Goal: Information Seeking & Learning: Learn about a topic

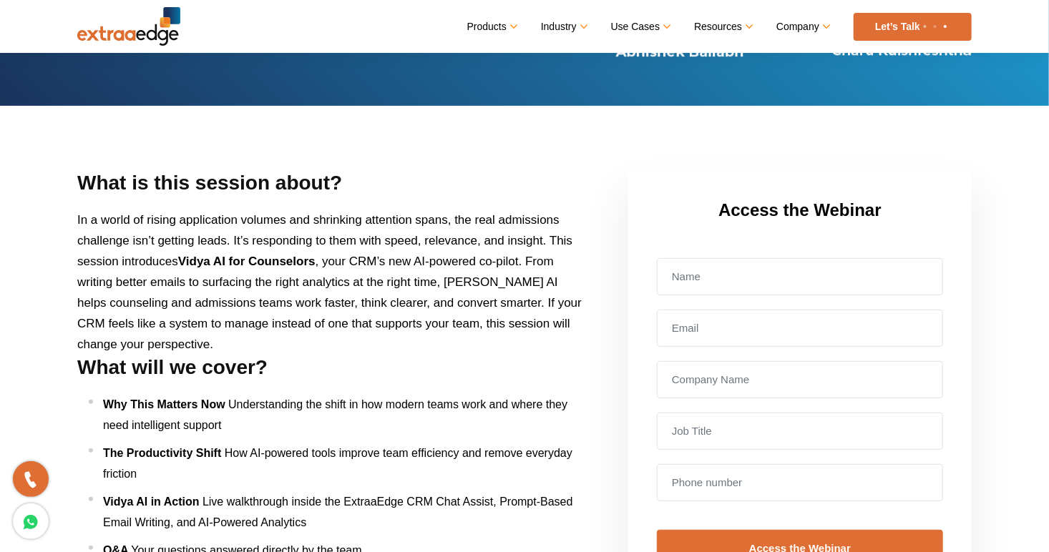
click at [283, 436] on li "Why This Matters Now Understanding the shift in how modern teams work and where…" at bounding box center [339, 414] width 501 height 41
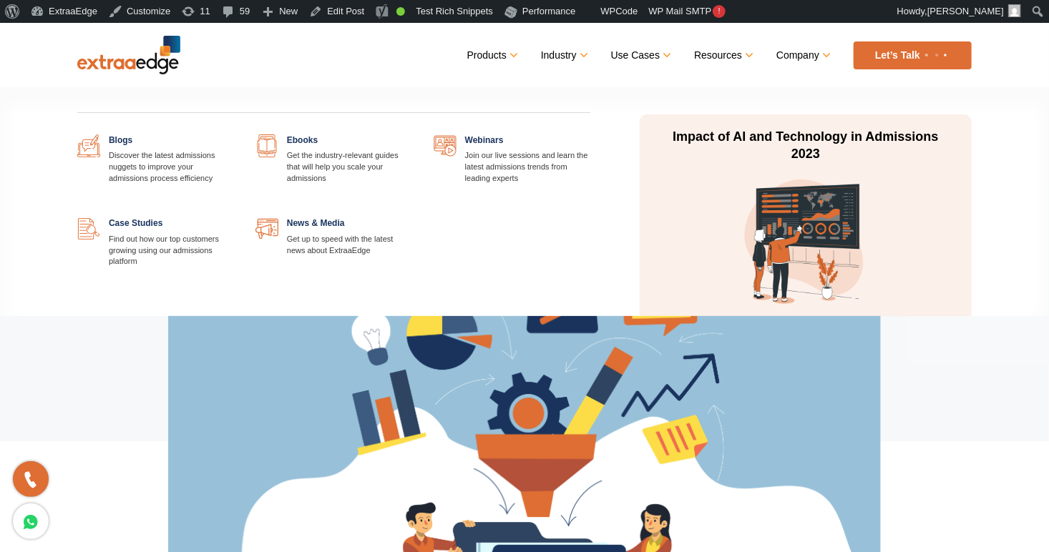
click at [234, 217] on link at bounding box center [234, 217] width 0 height 0
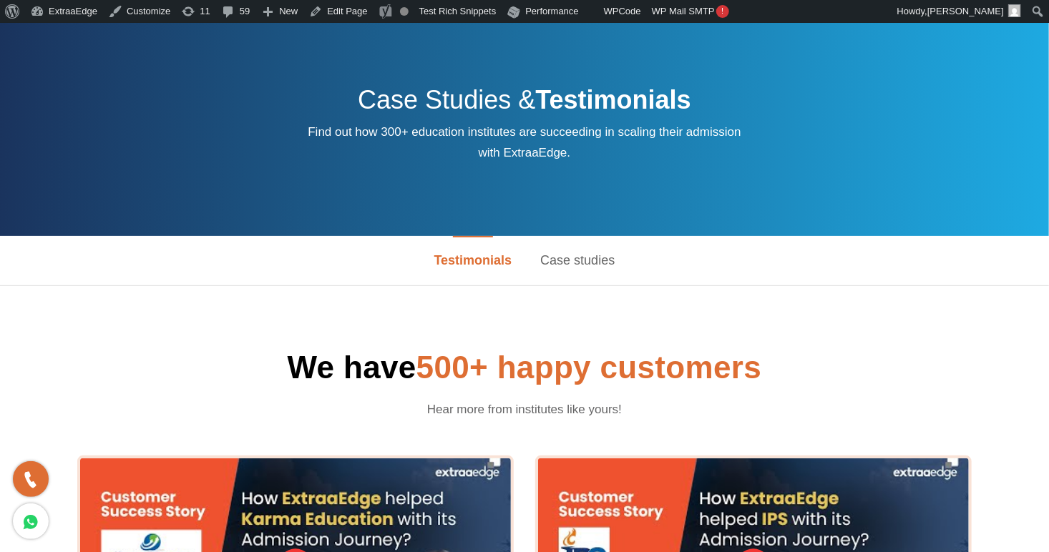
scroll to position [74, 0]
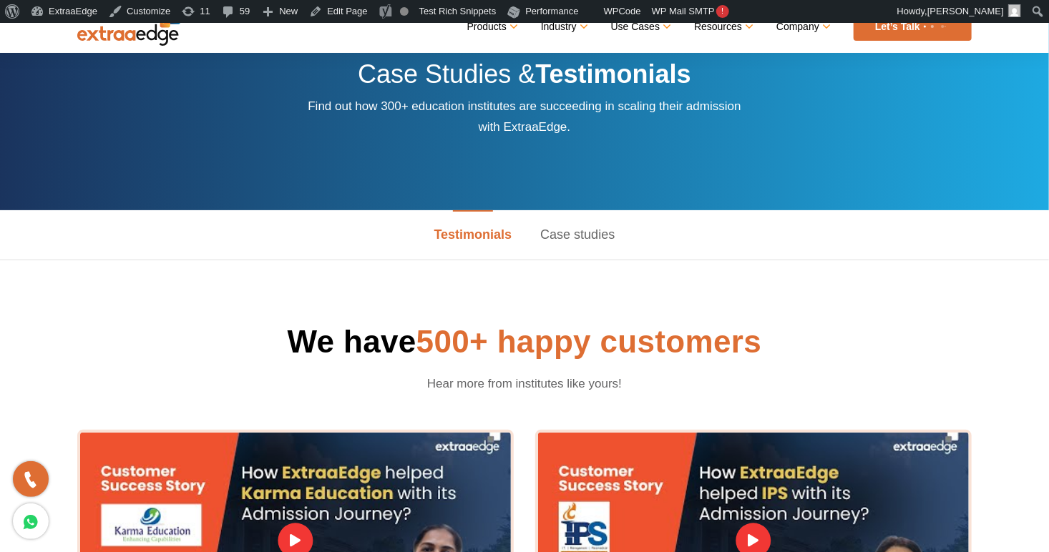
click at [582, 237] on link "Case studies" at bounding box center [577, 234] width 103 height 49
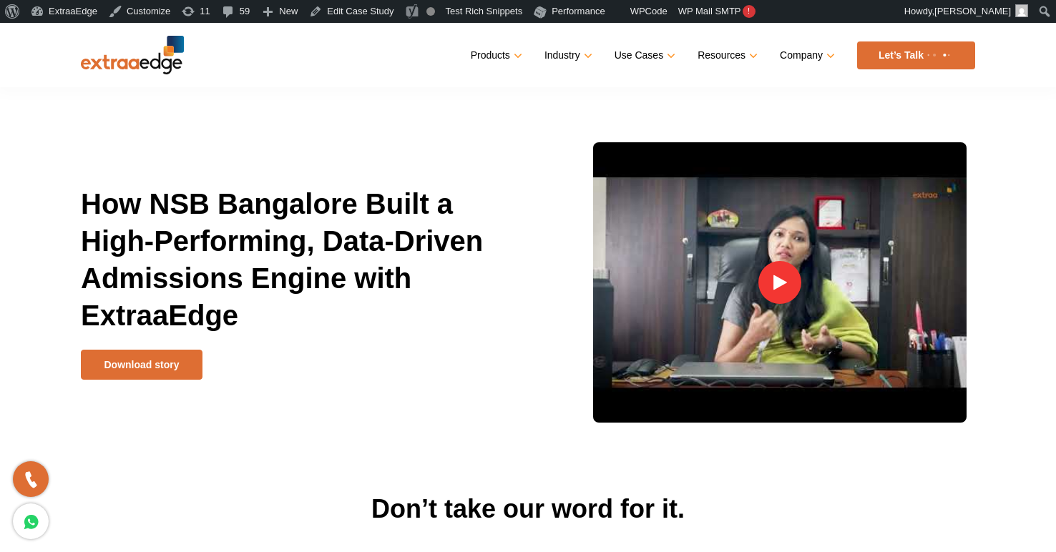
click at [271, 172] on div "How NSB Bangalore Built a High-Performing, Data-Driven Admissions Engine with E…" at bounding box center [528, 283] width 916 height 298
click at [245, 238] on h1 "How NSB Bangalore Built a High-Performing, Data-Driven Admissions Engine with E…" at bounding box center [299, 267] width 436 height 165
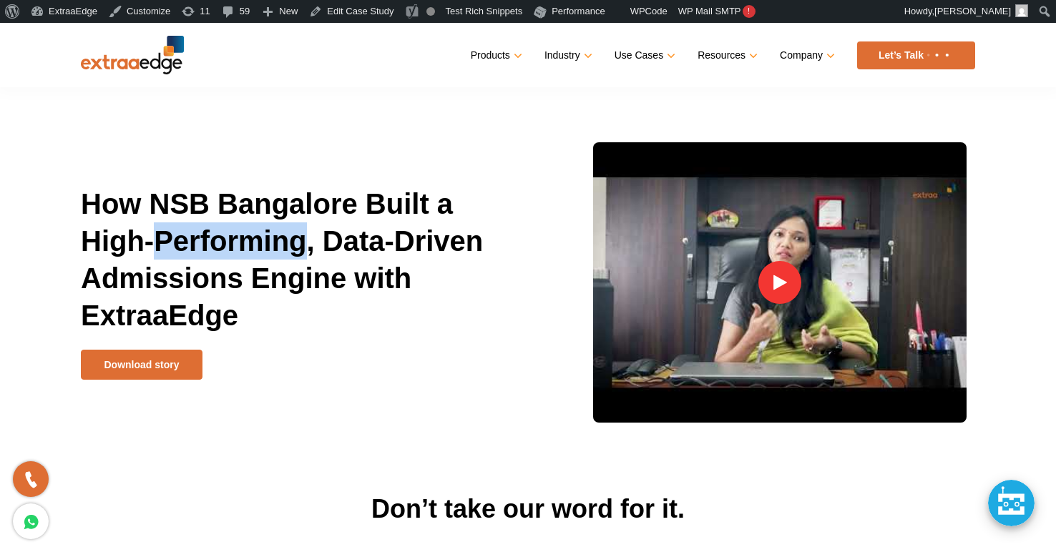
click at [245, 238] on h1 "How NSB Bangalore Built a High-Performing, Data-Driven Admissions Engine with E…" at bounding box center [299, 267] width 436 height 165
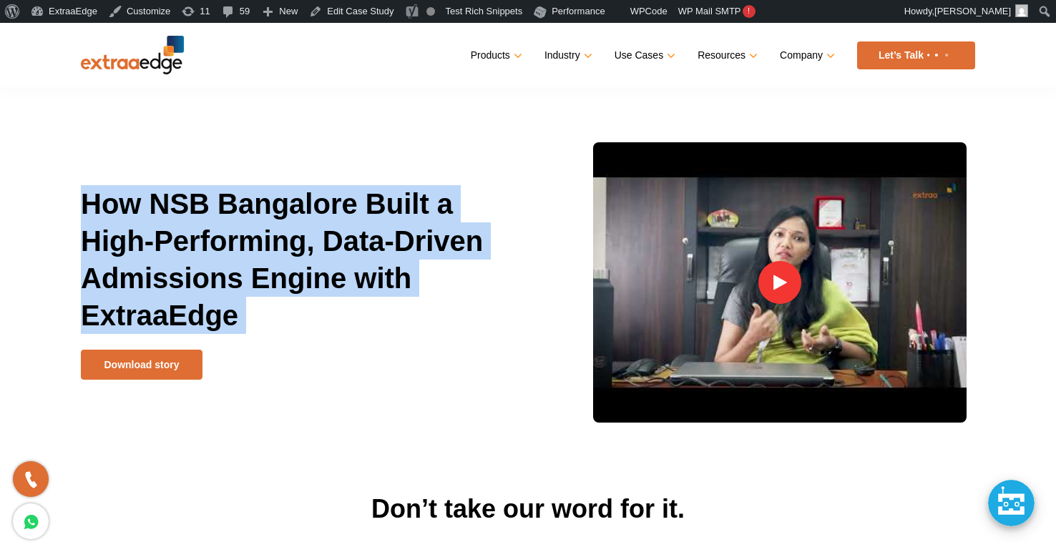
click at [245, 238] on h1 "How NSB Bangalore Built a High-Performing, Data-Driven Admissions Engine with E…" at bounding box center [299, 267] width 436 height 165
copy div "How NSB Bangalore Built a High-Performing, Data-Driven Admissions Engine with E…"
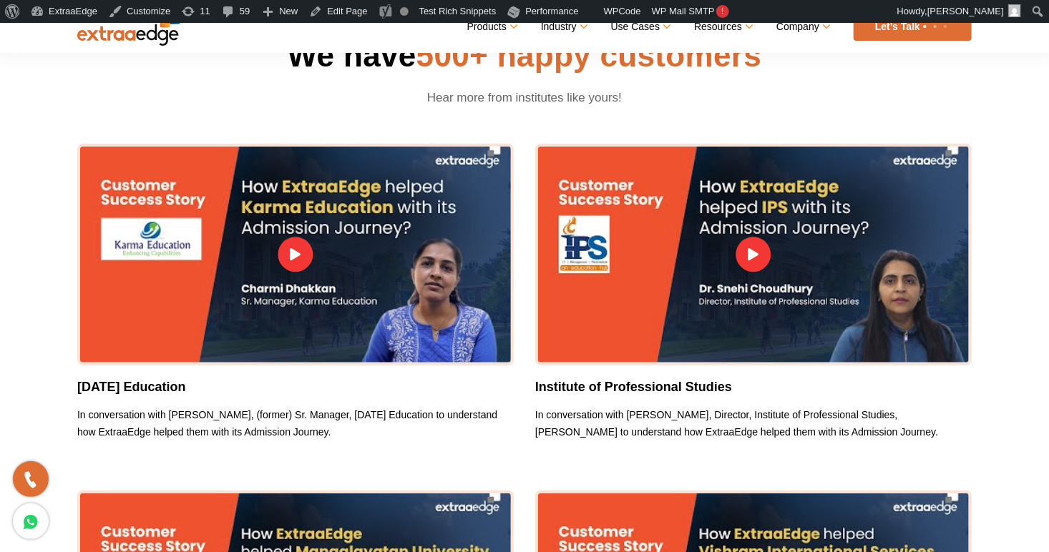
scroll to position [237, 0]
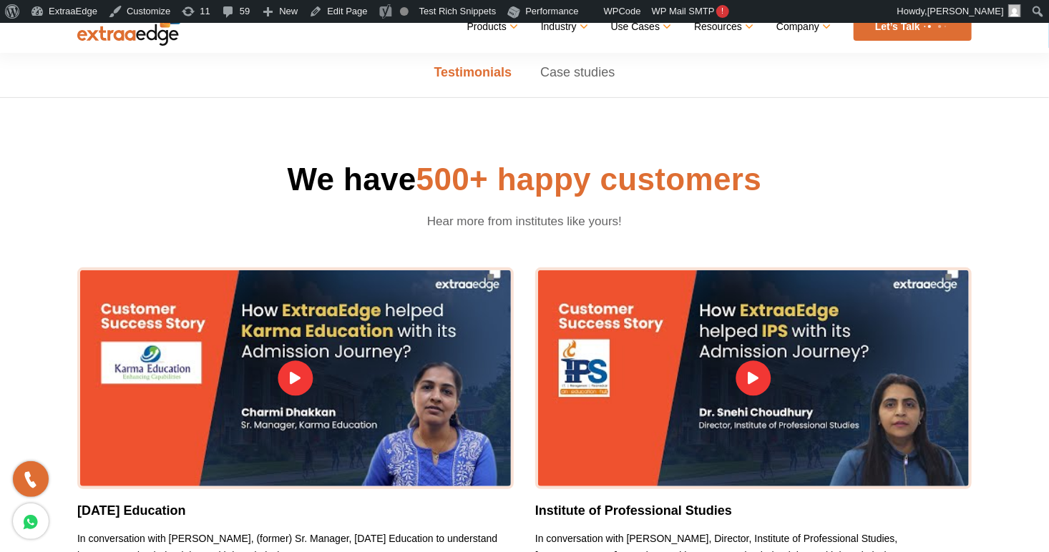
click at [584, 69] on link "Case studies" at bounding box center [577, 72] width 103 height 49
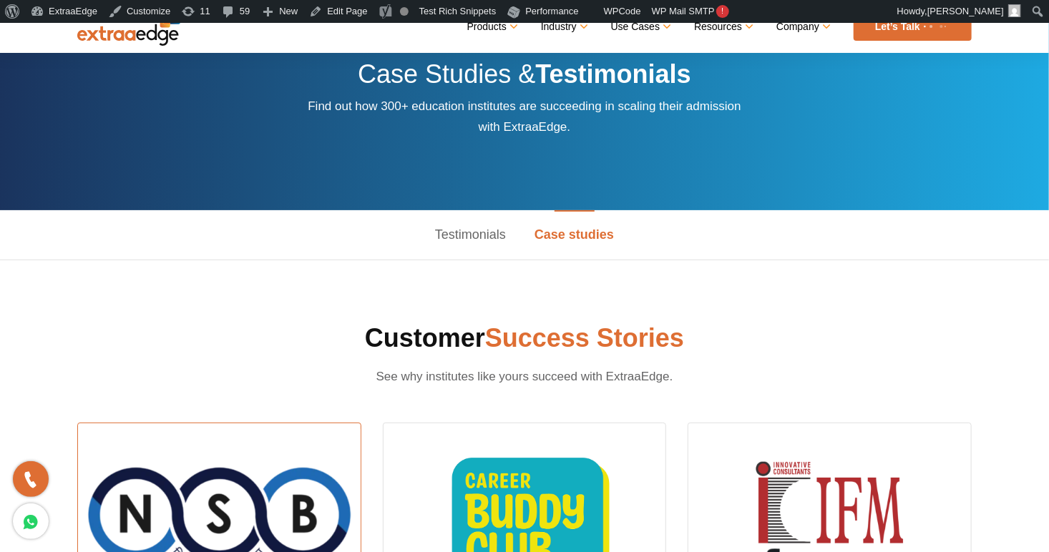
scroll to position [0, 0]
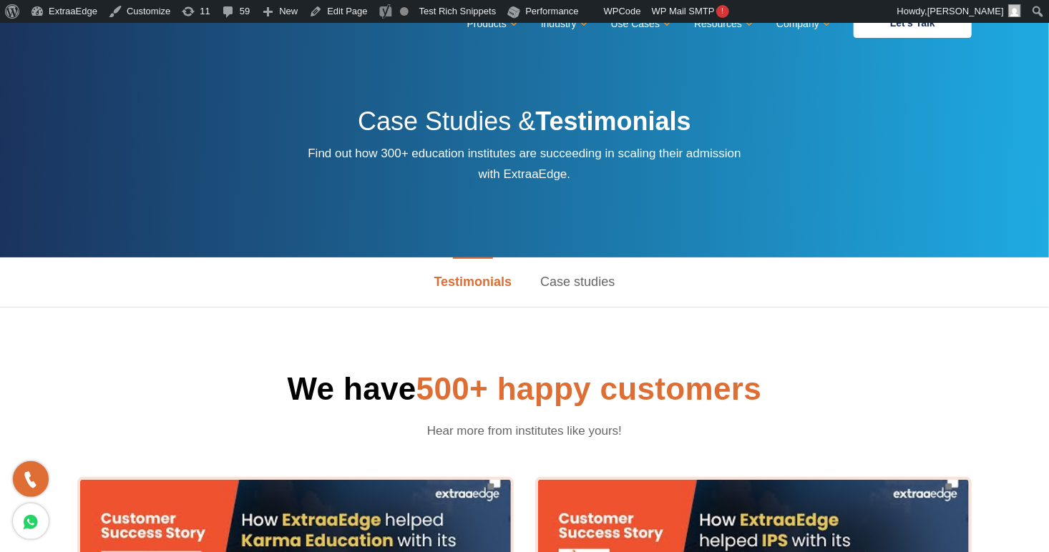
click at [574, 270] on link "Case studies" at bounding box center [577, 282] width 103 height 49
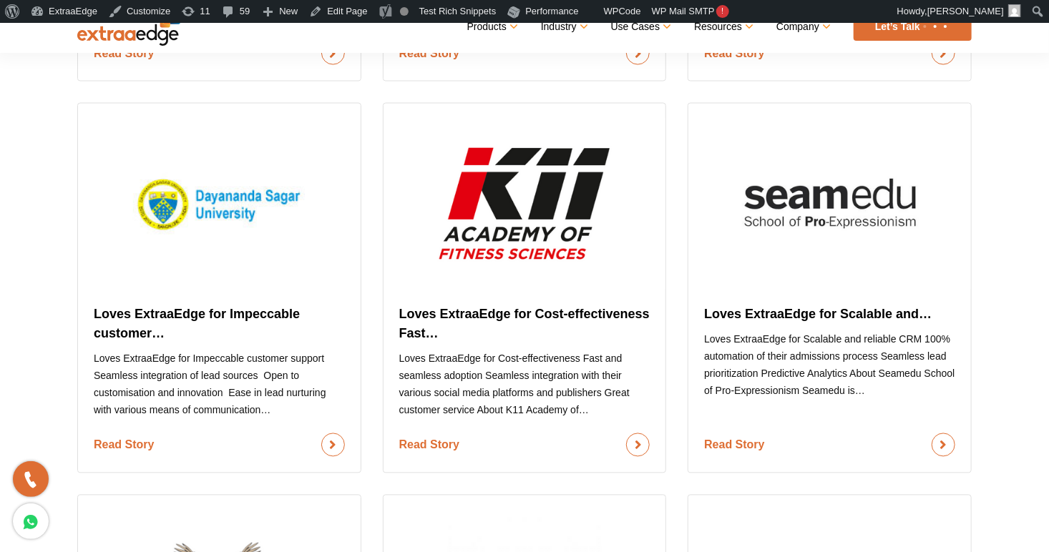
scroll to position [1187, 0]
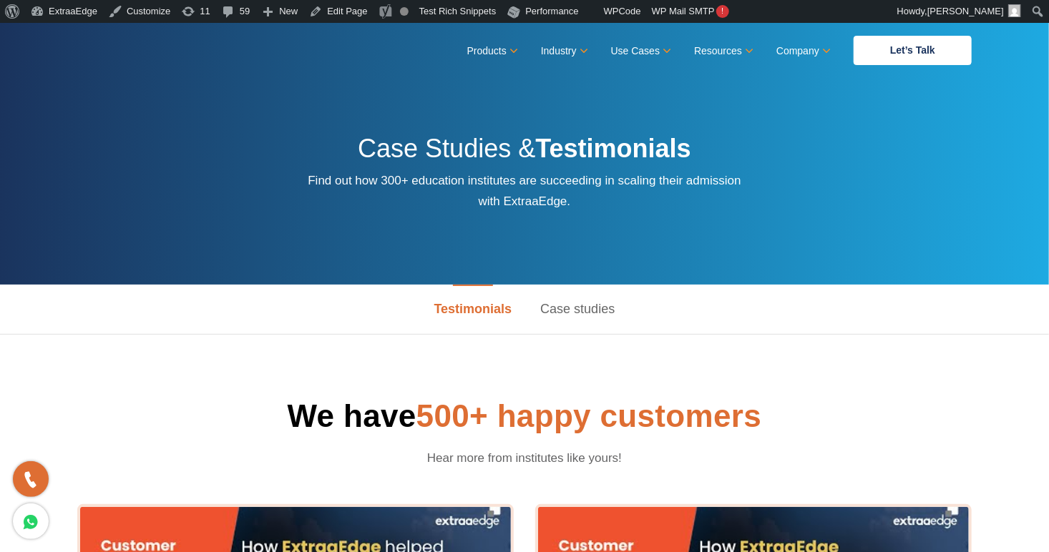
click at [581, 315] on link "Case studies" at bounding box center [577, 309] width 103 height 49
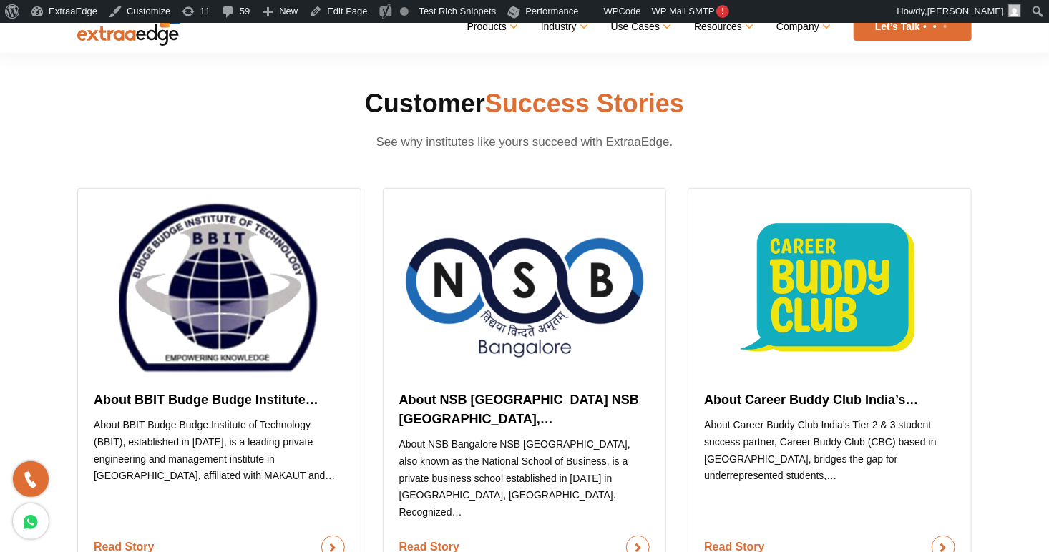
scroll to position [521, 0]
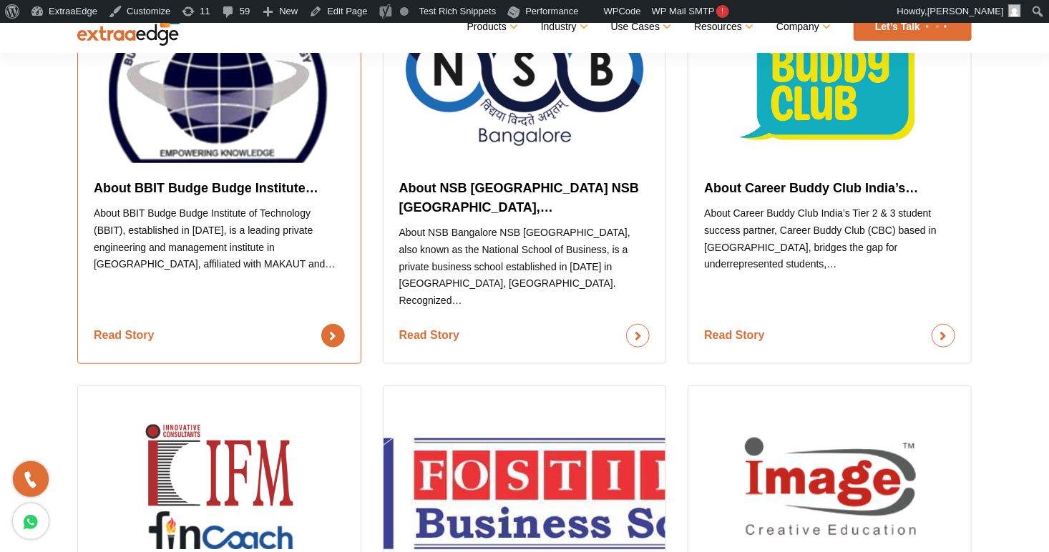
click at [184, 324] on link "Read Story" at bounding box center [219, 336] width 251 height 24
